Goal: Check status

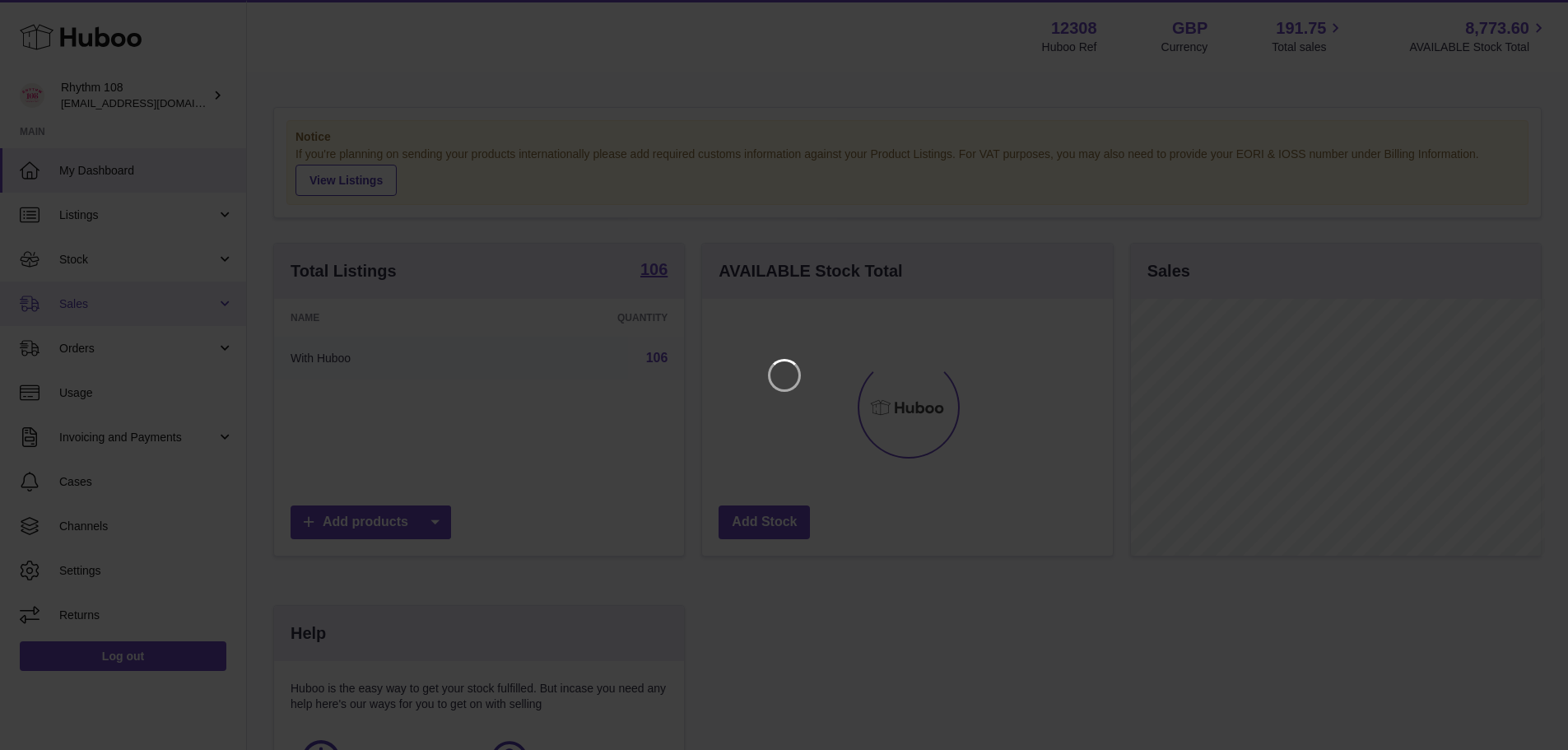
scroll to position [256, 415]
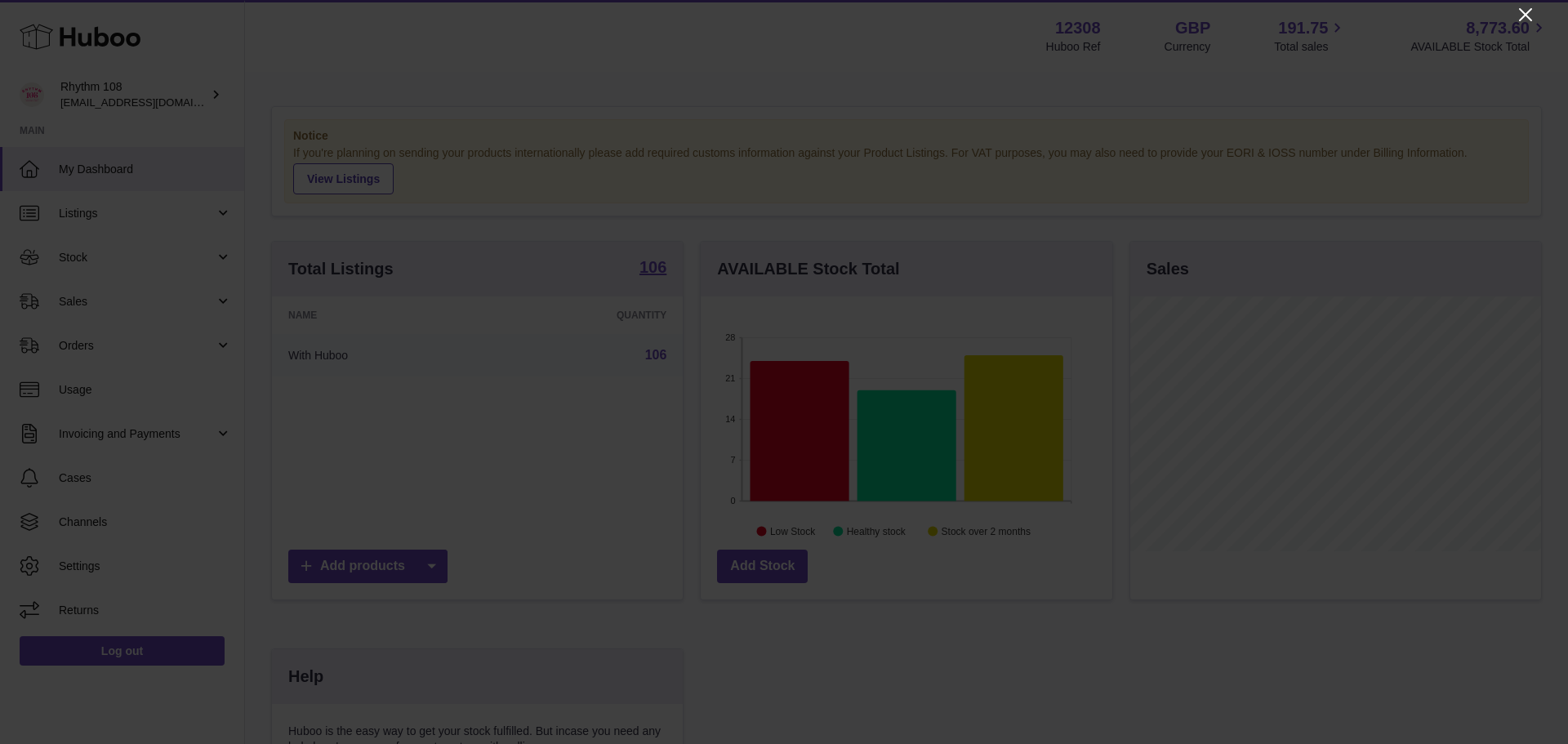
click at [1524, 14] on icon "Close" at bounding box center [1526, 15] width 13 height 13
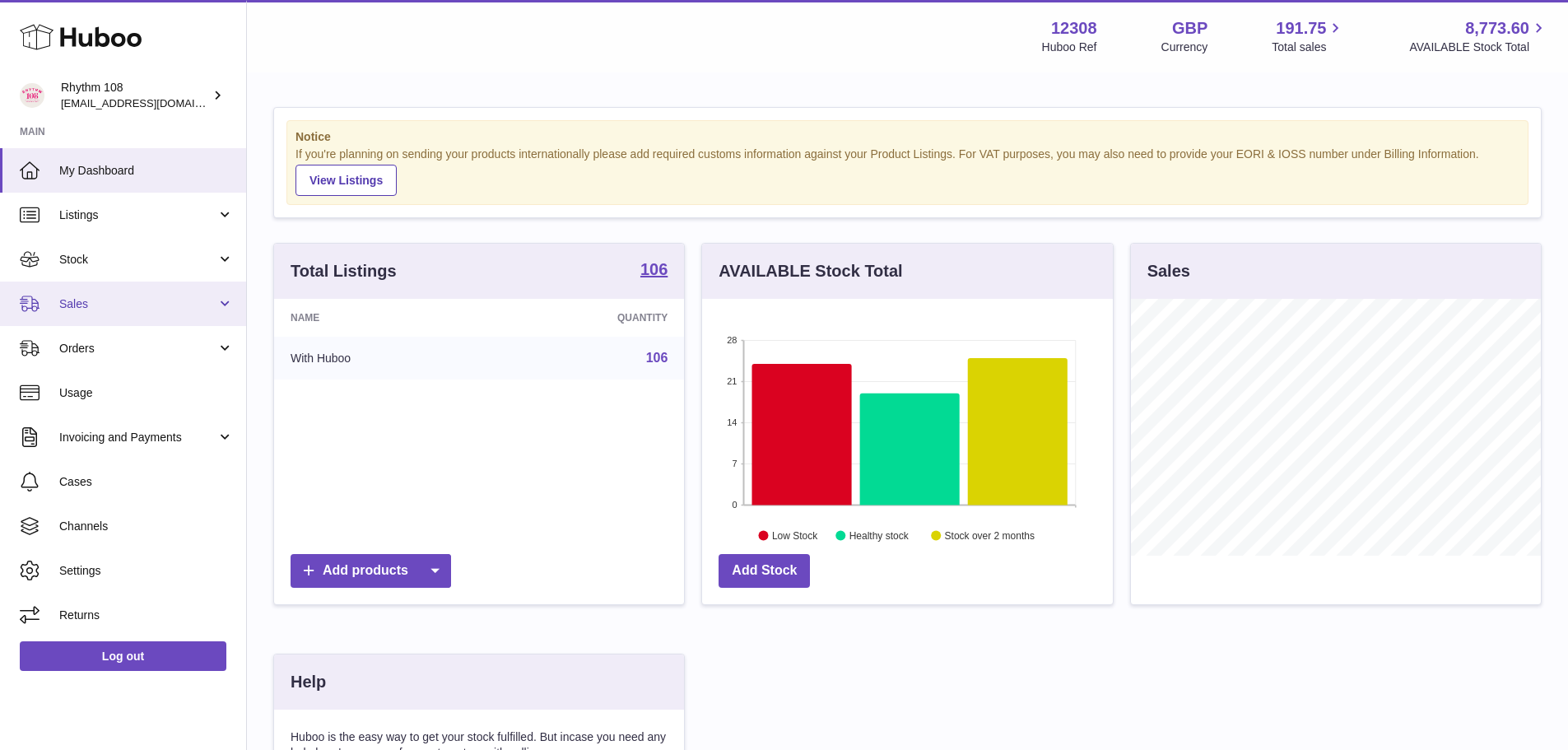
click at [171, 293] on link "Sales" at bounding box center [123, 303] width 246 height 44
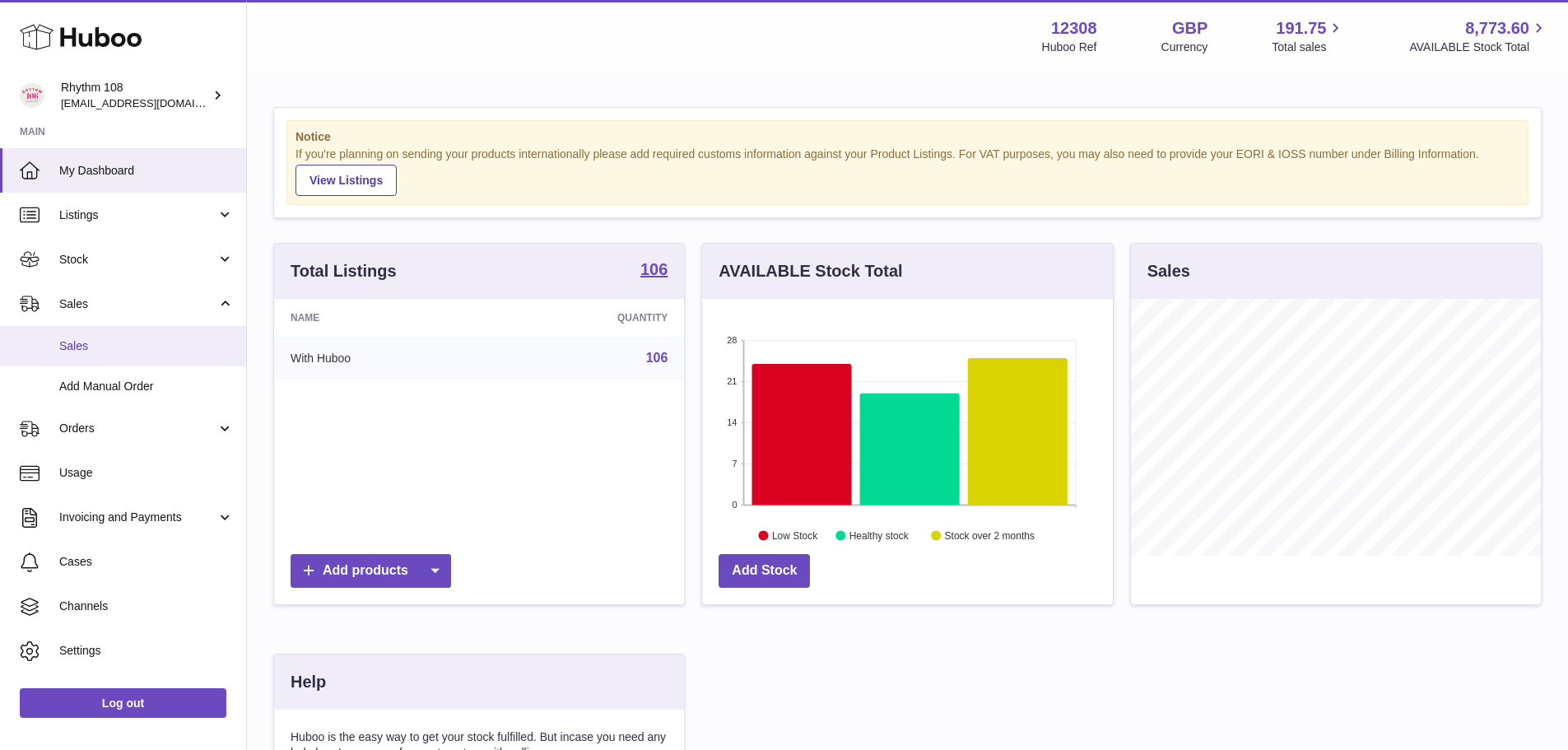
click at [118, 348] on span "Sales" at bounding box center [147, 346] width 175 height 15
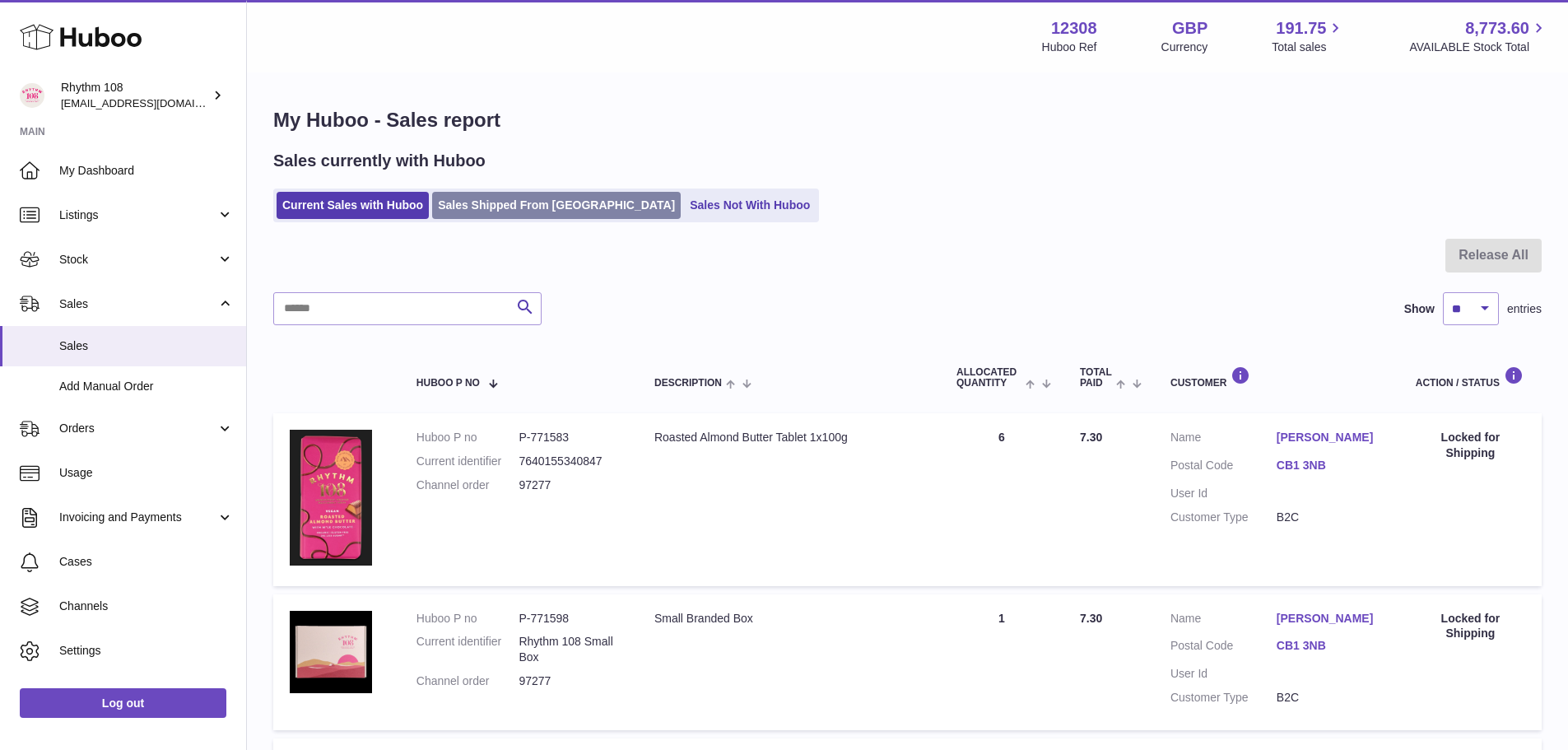
click at [507, 210] on link "Sales Shipped From Huboo" at bounding box center [556, 206] width 249 height 27
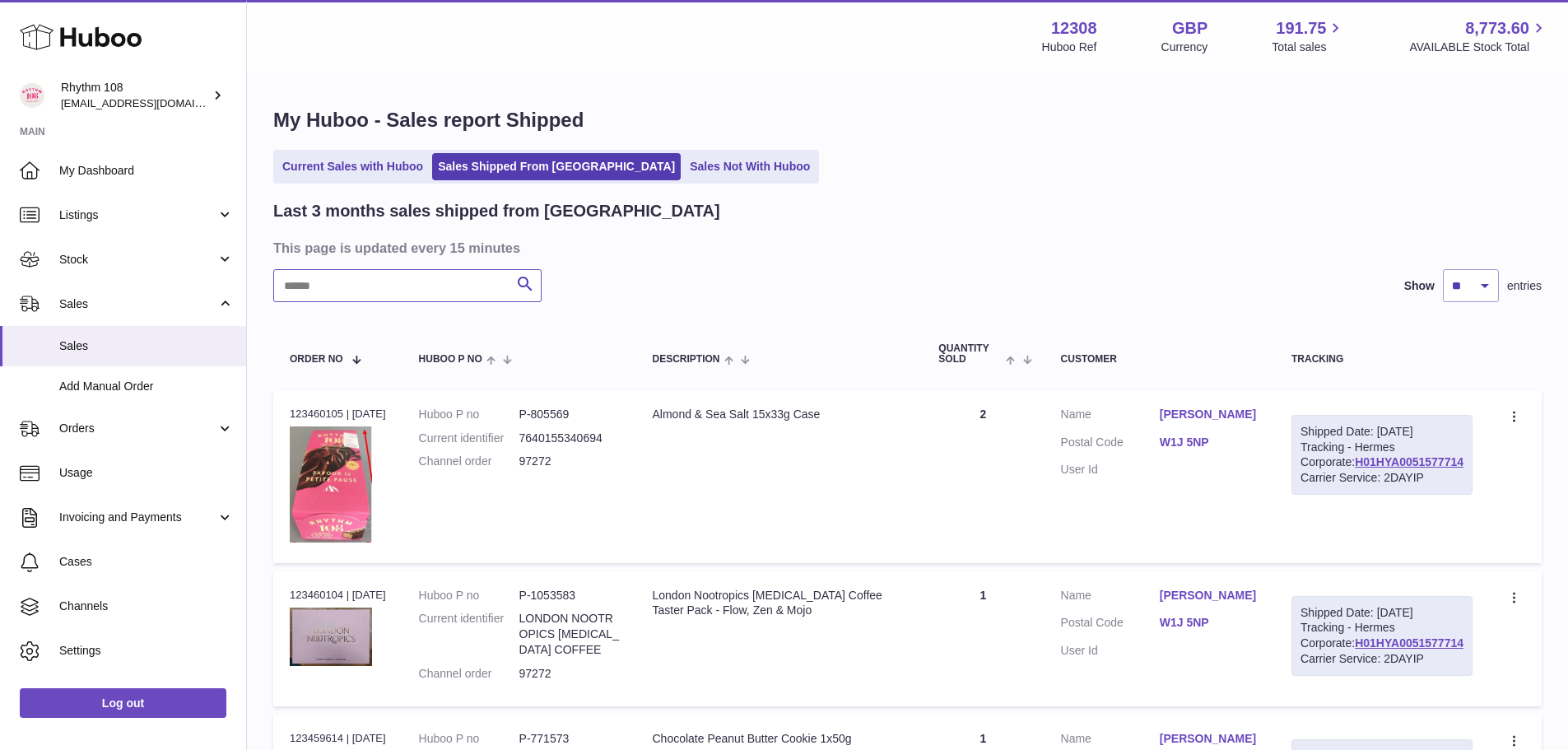
paste input "*****"
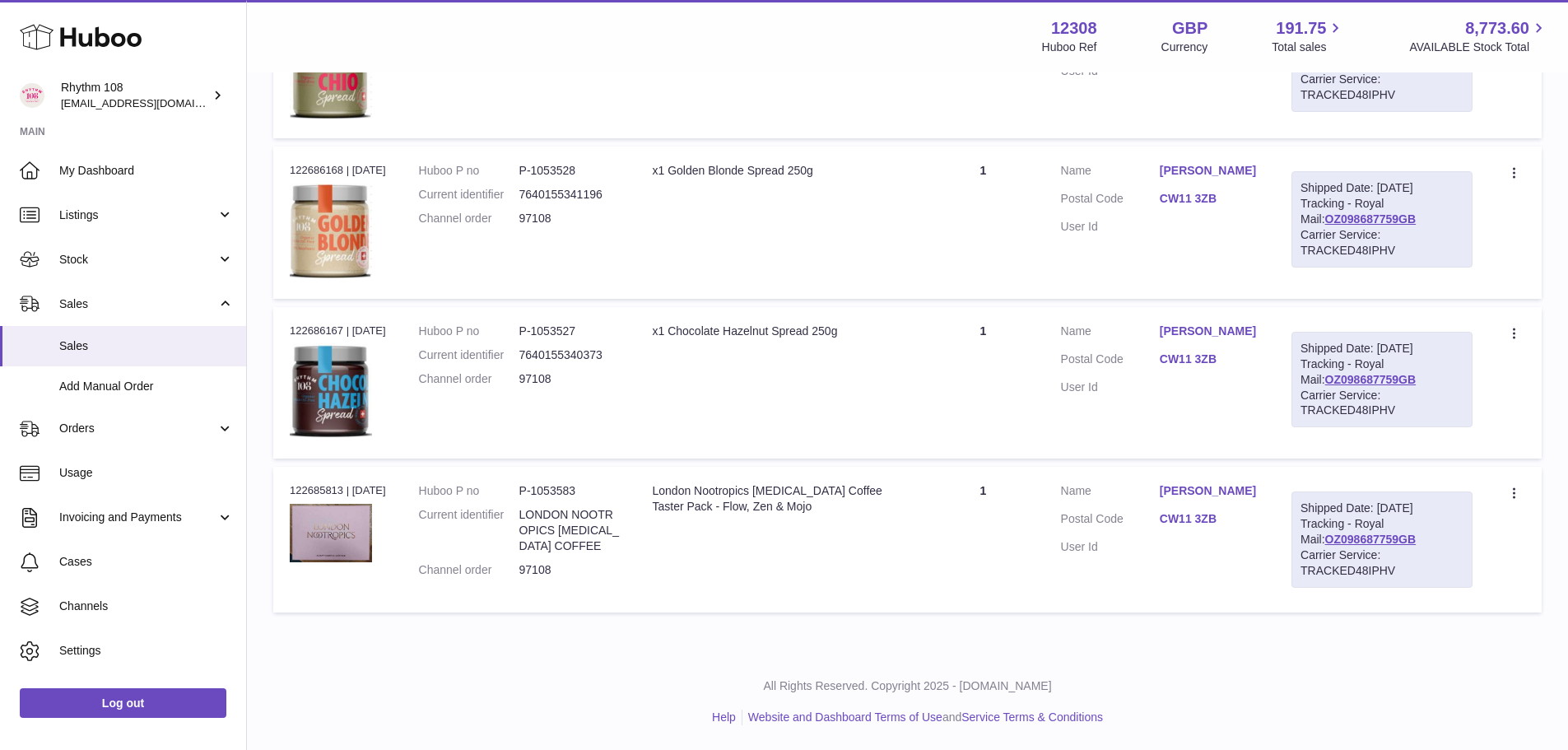
scroll to position [1210, 0]
type input "*****"
click at [1386, 419] on div "Carrier Service: TRACKED48IPHV" at bounding box center [1383, 403] width 163 height 32
click at [1386, 386] on link "OZ098687759GB" at bounding box center [1370, 379] width 91 height 13
drag, startPoint x: 1203, startPoint y: 375, endPoint x: 1256, endPoint y: 375, distance: 53.0
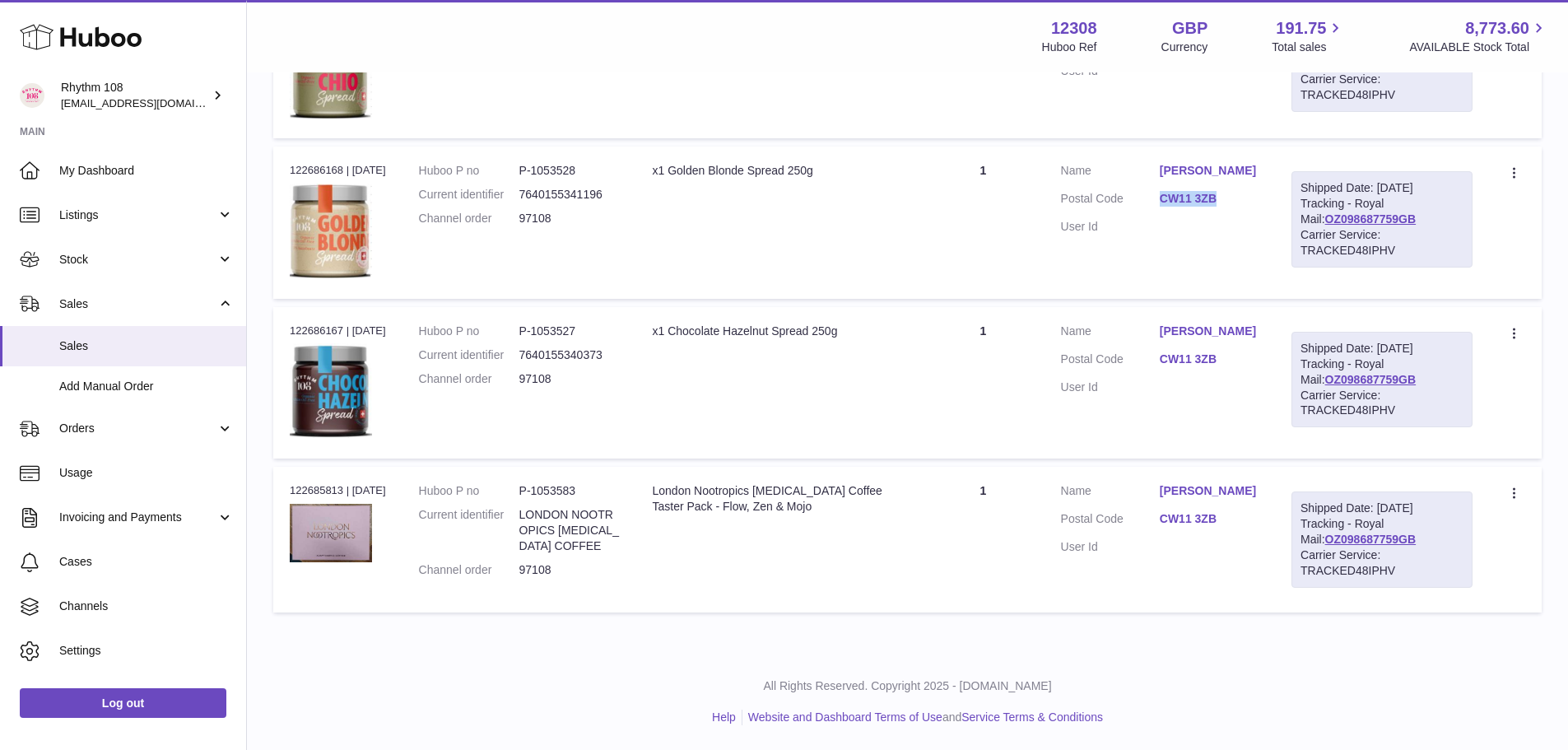
click at [1256, 243] on dl "Customer Name Caroline Edwards Postal Code CW11 3ZB User Id" at bounding box center [1160, 203] width 198 height 80
copy dl "CW11 3ZB"
drag, startPoint x: 621, startPoint y: 16, endPoint x: 652, endPoint y: 10, distance: 31.6
click at [625, 16] on div "Menu Huboo 12308 Huboo Ref GBP Currency 191.75 Total sales 8,773.60 AVAILABLE S…" at bounding box center [907, 36] width 1321 height 72
